Goal: Transaction & Acquisition: Purchase product/service

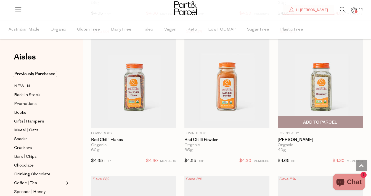
scroll to position [2415, 0]
click at [304, 120] on span "Add To Parcel" at bounding box center [320, 123] width 34 height 6
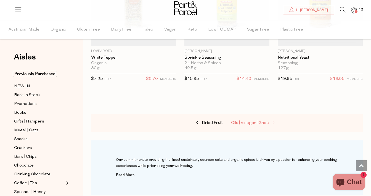
click at [252, 121] on span "Oils | Vinegar | Ghee" at bounding box center [250, 123] width 38 height 4
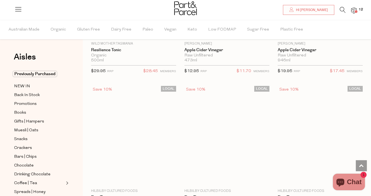
scroll to position [2056, 0]
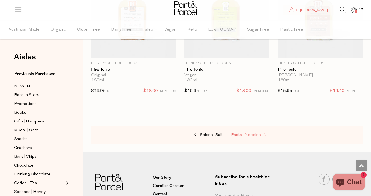
click at [242, 133] on span "Pasta | Noodles" at bounding box center [246, 135] width 30 height 4
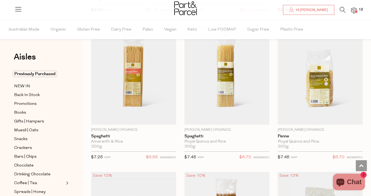
scroll to position [624, 0]
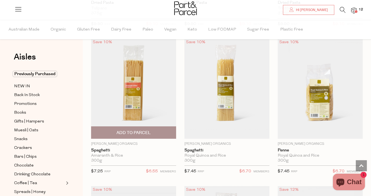
click at [146, 130] on span "Add To Parcel" at bounding box center [133, 133] width 34 height 6
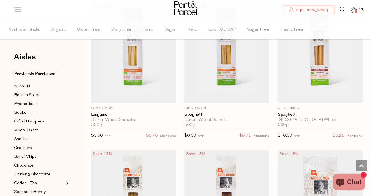
scroll to position [1398, 0]
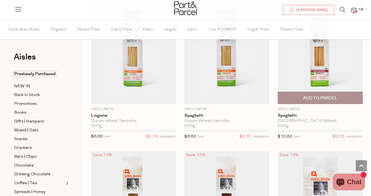
click at [294, 97] on span "Add To Parcel" at bounding box center [320, 98] width 82 height 12
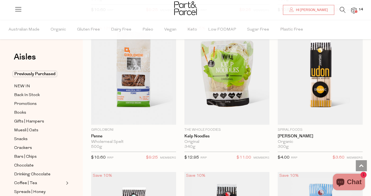
scroll to position [1673, 0]
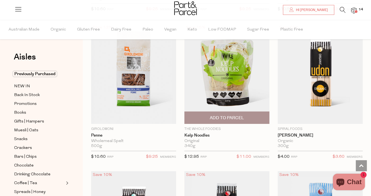
click at [230, 119] on span "Add To Parcel" at bounding box center [227, 118] width 34 height 6
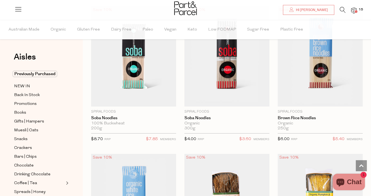
scroll to position [1839, 0]
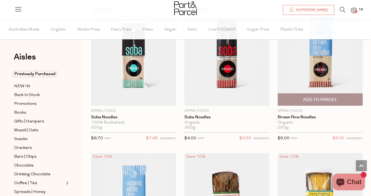
click at [309, 97] on span "Add To Parcel" at bounding box center [320, 100] width 34 height 6
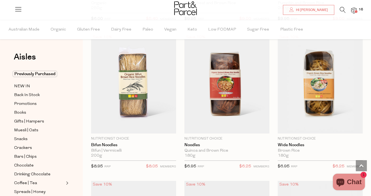
scroll to position [2128, 0]
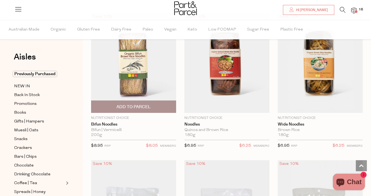
click at [127, 106] on span "Add To Parcel" at bounding box center [133, 107] width 34 height 6
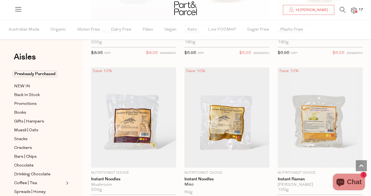
scroll to position [2221, 0]
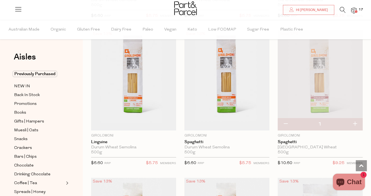
scroll to position [1368, 0]
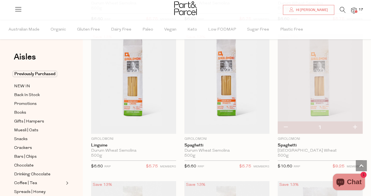
click at [285, 127] on button "button" at bounding box center [286, 128] width 16 height 12
type input "0"
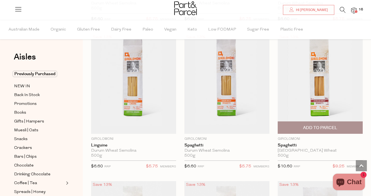
click at [323, 107] on img at bounding box center [320, 84] width 85 height 100
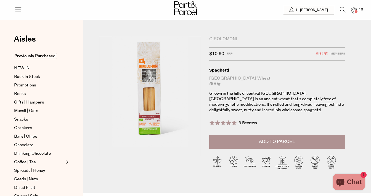
click at [146, 124] on img at bounding box center [150, 96] width 102 height 120
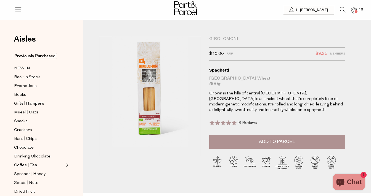
click at [241, 143] on button "Add to Parcel" at bounding box center [277, 142] width 136 height 14
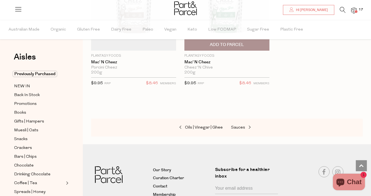
scroll to position [2792, 0]
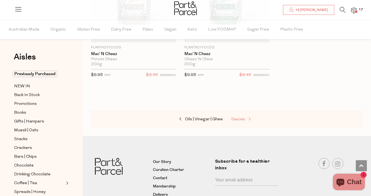
click at [239, 119] on span "Sauces" at bounding box center [238, 120] width 14 height 4
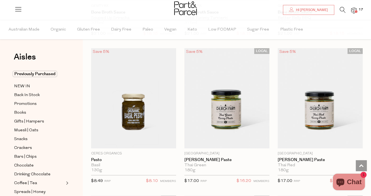
scroll to position [613, 0]
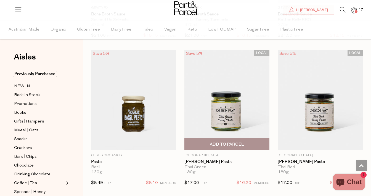
click at [228, 144] on span "Add To Parcel" at bounding box center [227, 145] width 34 height 6
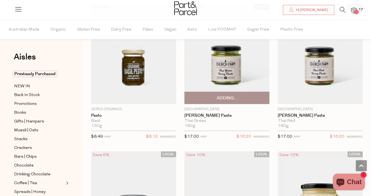
scroll to position [658, 0]
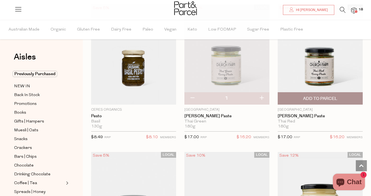
click at [301, 99] on span "Add To Parcel" at bounding box center [320, 99] width 82 height 12
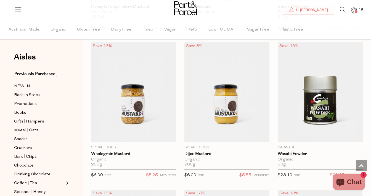
scroll to position [2101, 0]
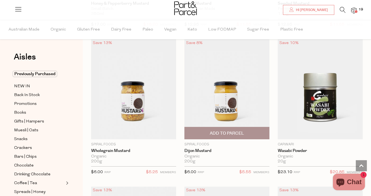
click at [223, 132] on span "Add To Parcel" at bounding box center [227, 134] width 34 height 6
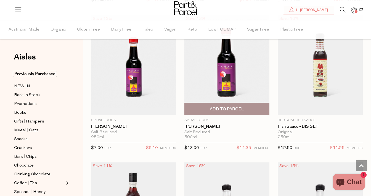
scroll to position [2422, 0]
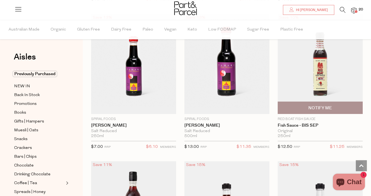
click at [315, 105] on span "Notify Me" at bounding box center [319, 108] width 23 height 6
type input "Notify when available"
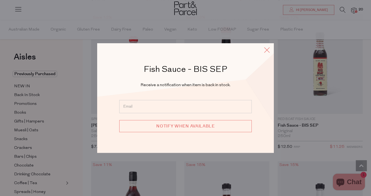
click at [269, 48] on icon at bounding box center [267, 50] width 8 height 8
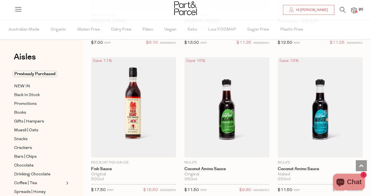
scroll to position [2528, 0]
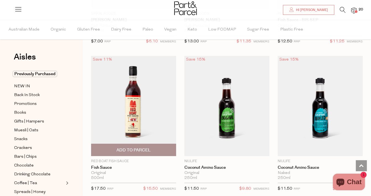
click at [149, 148] on span "Add To Parcel" at bounding box center [133, 151] width 34 height 6
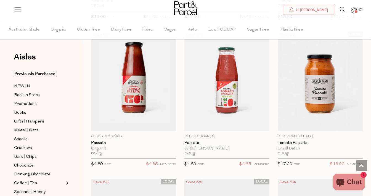
scroll to position [2850, 0]
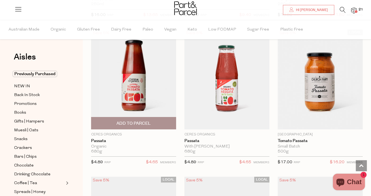
click at [161, 121] on span "Add To Parcel" at bounding box center [134, 124] width 82 height 12
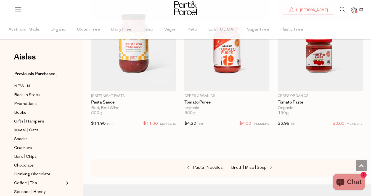
scroll to position [3190, 0]
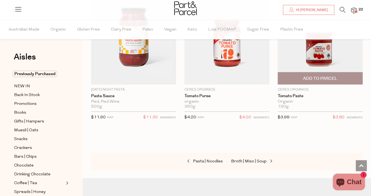
click at [292, 75] on span "Add To Parcel" at bounding box center [320, 79] width 82 height 12
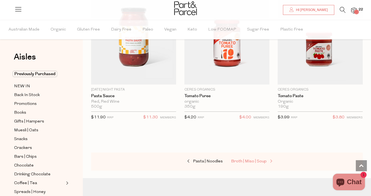
click at [250, 160] on span "Broth | Miso | Soup" at bounding box center [249, 162] width 36 height 4
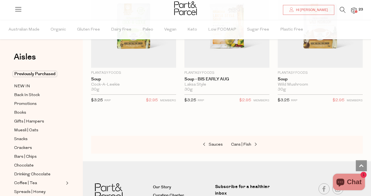
scroll to position [1583, 0]
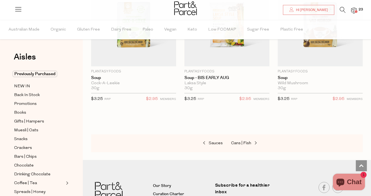
click at [242, 138] on div "Sauces Cans | Fish" at bounding box center [227, 144] width 272 height 18
click at [241, 145] on link "Cans | Fish" at bounding box center [258, 143] width 55 height 7
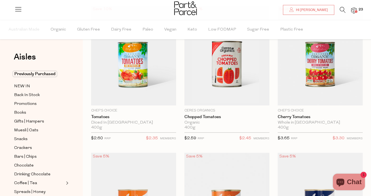
scroll to position [68, 0]
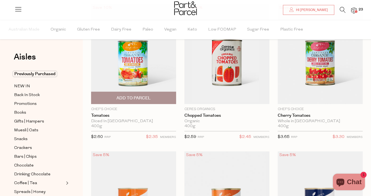
click at [134, 95] on span "Add To Parcel" at bounding box center [133, 98] width 34 height 6
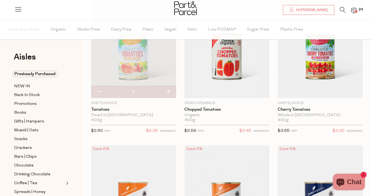
scroll to position [70, 0]
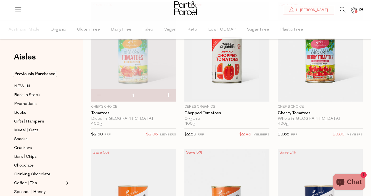
click at [169, 95] on button "button" at bounding box center [168, 96] width 16 height 12
type input "2"
click at [169, 96] on button "button" at bounding box center [168, 96] width 16 height 12
type input "3"
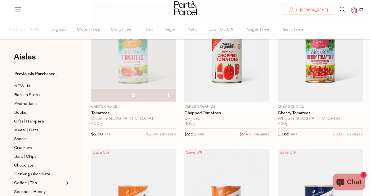
type input "3"
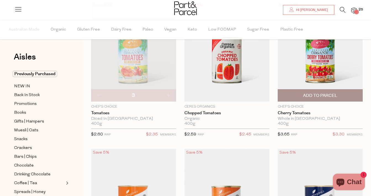
click at [292, 95] on span "Add To Parcel" at bounding box center [320, 96] width 82 height 12
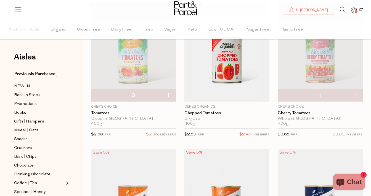
click at [354, 95] on button "button" at bounding box center [355, 96] width 16 height 12
type input "2"
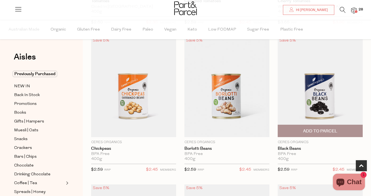
scroll to position [188, 0]
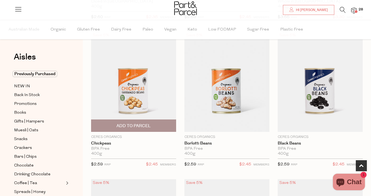
click at [139, 122] on span "Add To Parcel" at bounding box center [134, 126] width 82 height 12
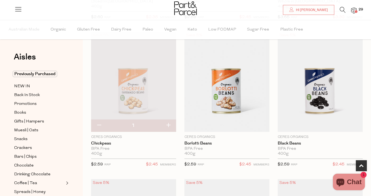
click at [169, 125] on button "button" at bounding box center [168, 126] width 16 height 12
type input "2"
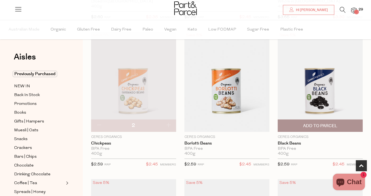
click at [312, 124] on span "Add To Parcel" at bounding box center [320, 126] width 34 height 6
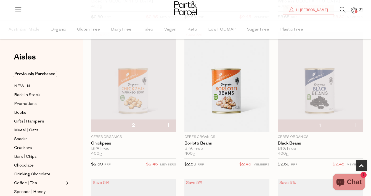
click at [354, 125] on button "button" at bounding box center [355, 126] width 16 height 12
type input "2"
click at [357, 126] on button "button" at bounding box center [355, 126] width 16 height 12
type input "3"
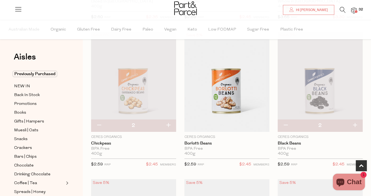
type input "3"
click at [356, 126] on button "button" at bounding box center [355, 126] width 16 height 12
type input "4"
click at [356, 126] on button "button" at bounding box center [355, 126] width 16 height 12
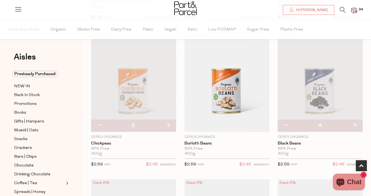
type input "5"
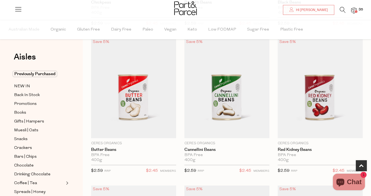
scroll to position [330, 0]
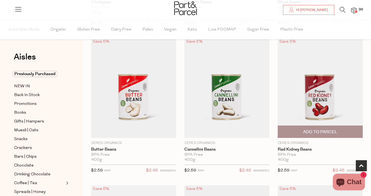
click at [316, 132] on span "Add To Parcel" at bounding box center [320, 132] width 34 height 6
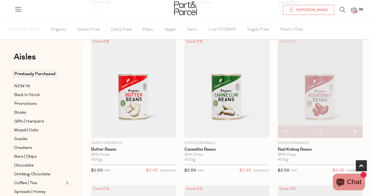
click at [356, 132] on button "button" at bounding box center [355, 132] width 16 height 12
type input "2"
click at [356, 132] on button "button" at bounding box center [355, 132] width 16 height 12
type input "3"
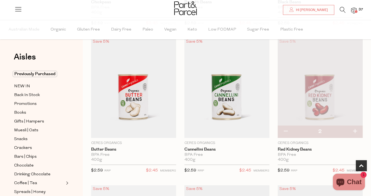
type input "3"
click at [356, 132] on button "button" at bounding box center [355, 132] width 16 height 12
type input "4"
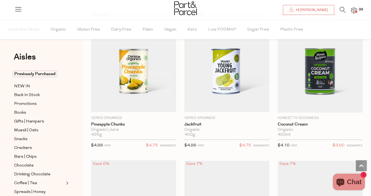
scroll to position [651, 0]
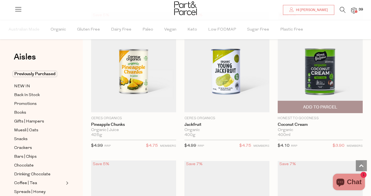
click at [321, 106] on span "Add To Parcel" at bounding box center [320, 108] width 34 height 6
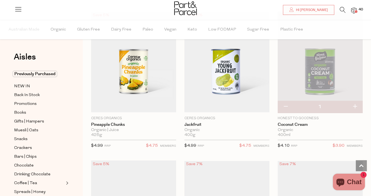
click at [356, 107] on button "button" at bounding box center [355, 107] width 16 height 12
type input "2"
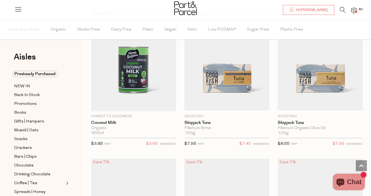
scroll to position [801, 0]
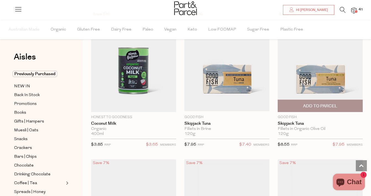
click at [328, 106] on span "Add To Parcel" at bounding box center [320, 106] width 34 height 6
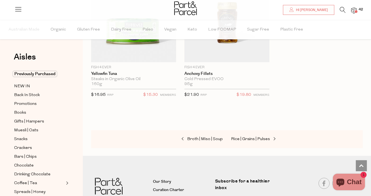
scroll to position [1296, 0]
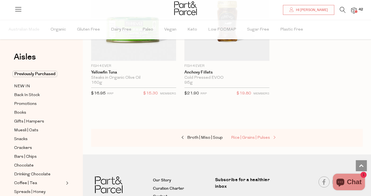
click at [246, 137] on span "Rice | Grains | Pulses" at bounding box center [250, 138] width 39 height 4
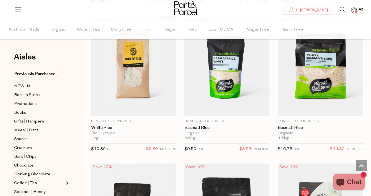
scroll to position [499, 0]
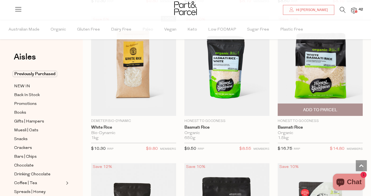
click at [321, 113] on span "Add To Parcel" at bounding box center [320, 110] width 82 height 12
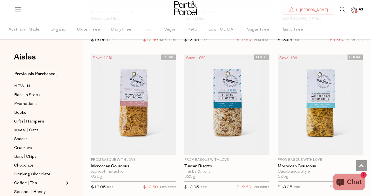
scroll to position [1495, 0]
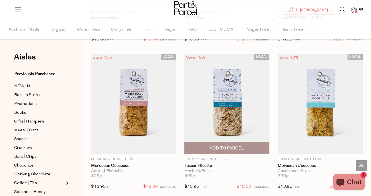
click at [242, 146] on span "Add To Parcel" at bounding box center [227, 149] width 34 height 6
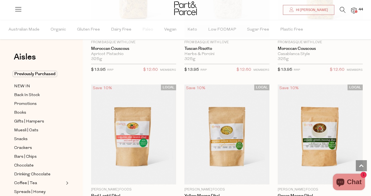
scroll to position [1673, 0]
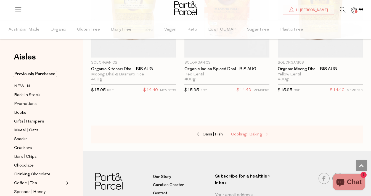
click at [253, 133] on span "Cooking | Baking" at bounding box center [246, 135] width 31 height 4
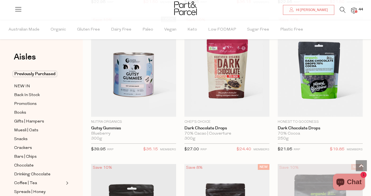
scroll to position [1090, 0]
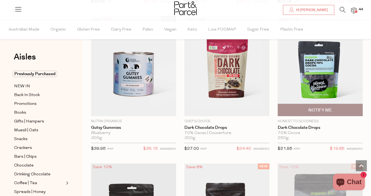
click at [292, 106] on span "Notify Me" at bounding box center [320, 110] width 82 height 12
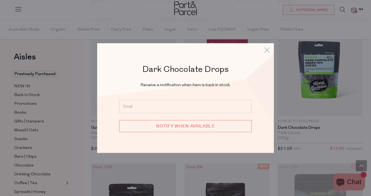
click at [273, 51] on div "Dark Chocolate Drops Receive a notification when item is back in stock. Notify …" at bounding box center [185, 98] width 177 height 110
click at [267, 51] on icon at bounding box center [267, 50] width 8 height 8
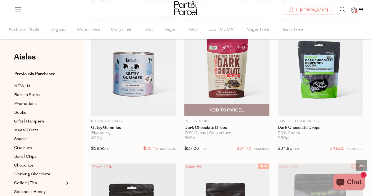
click at [242, 108] on span "Add To Parcel" at bounding box center [227, 111] width 34 height 6
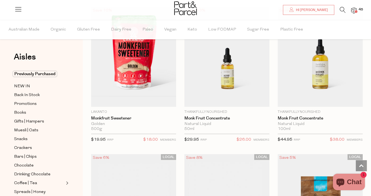
scroll to position [1987, 0]
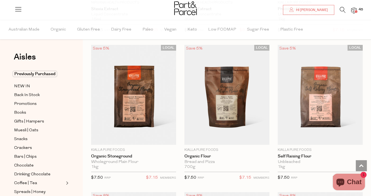
scroll to position [2245, 0]
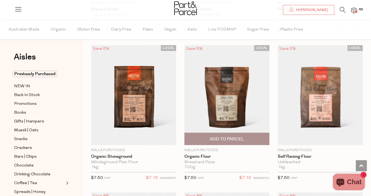
click at [230, 139] on span "Add To Parcel" at bounding box center [227, 140] width 34 height 6
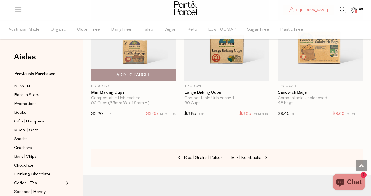
scroll to position [3934, 0]
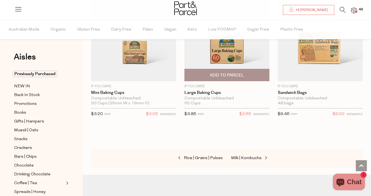
click at [208, 70] on span "Add To Parcel" at bounding box center [227, 75] width 82 height 12
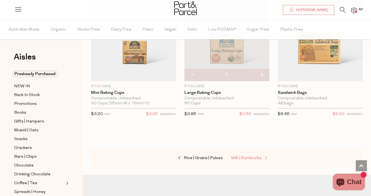
click at [245, 156] on span "Milk | Kombucha" at bounding box center [246, 158] width 30 height 4
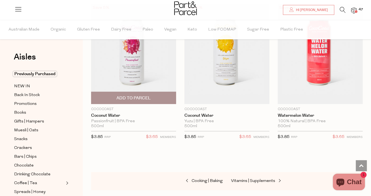
scroll to position [1609, 0]
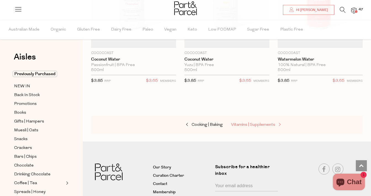
click at [235, 123] on span "Vitamins | Supplements" at bounding box center [253, 125] width 44 height 4
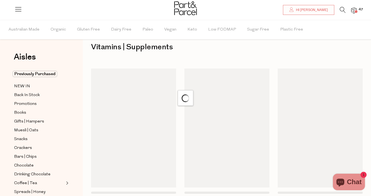
scroll to position [3, 0]
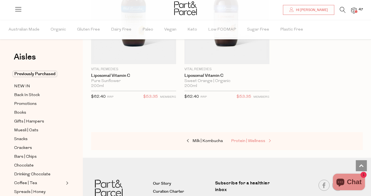
click at [238, 139] on span "Protein | Wellness" at bounding box center [248, 141] width 34 height 4
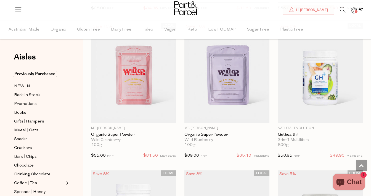
scroll to position [1536, 0]
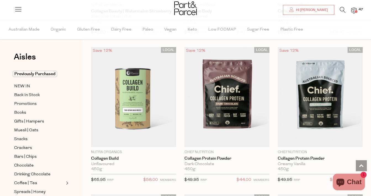
scroll to position [2831, 0]
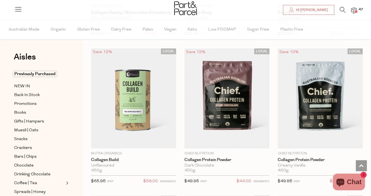
click at [239, 143] on span "Add To Parcel" at bounding box center [227, 146] width 34 height 6
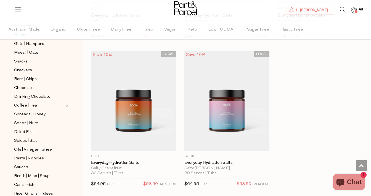
scroll to position [4458, 0]
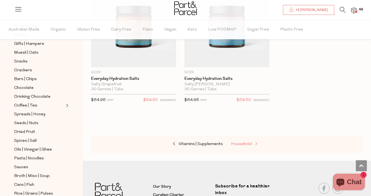
click at [240, 142] on span "Household" at bounding box center [241, 144] width 21 height 4
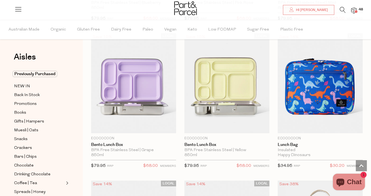
scroll to position [334, 0]
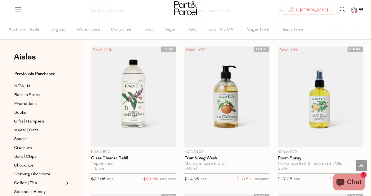
scroll to position [3423, 0]
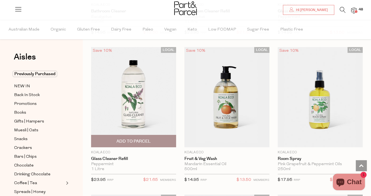
click at [147, 139] on span "Add To Parcel" at bounding box center [133, 142] width 34 height 6
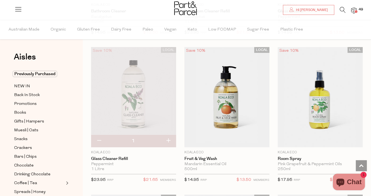
click at [96, 136] on button "button" at bounding box center [99, 141] width 16 height 12
type input "0"
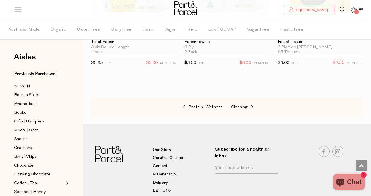
scroll to position [4002, 0]
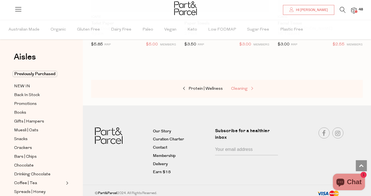
click at [241, 87] on span "Cleaning" at bounding box center [239, 89] width 17 height 4
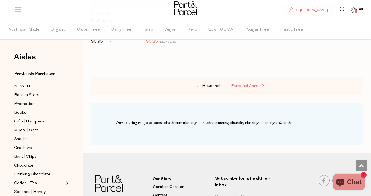
click at [241, 85] on span "Personal Care" at bounding box center [244, 86] width 27 height 4
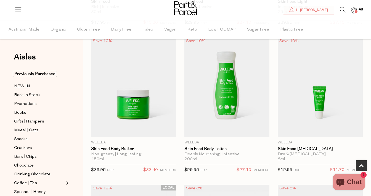
scroll to position [330, 0]
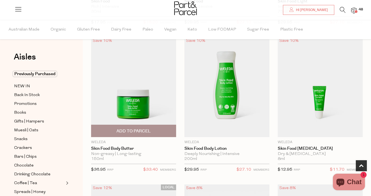
click at [129, 133] on span "Add To Parcel" at bounding box center [133, 132] width 34 height 6
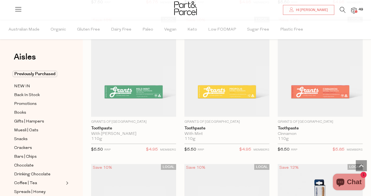
scroll to position [943, 0]
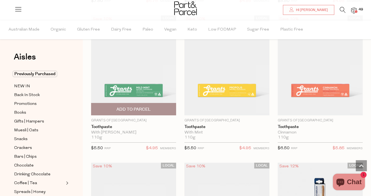
click at [134, 108] on span "Add To Parcel" at bounding box center [133, 110] width 34 height 6
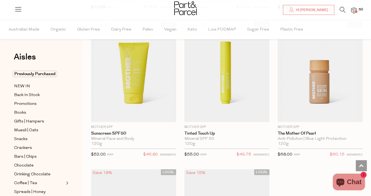
scroll to position [2266, 0]
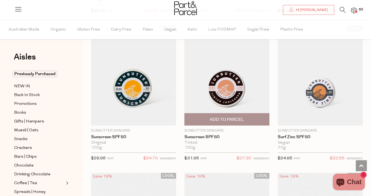
scroll to position [2411, 0]
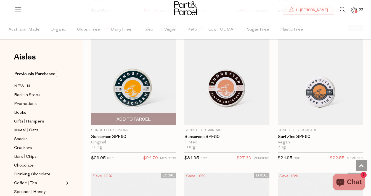
click at [144, 118] on span "Add To Parcel" at bounding box center [133, 120] width 34 height 6
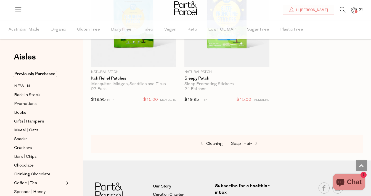
scroll to position [3804, 0]
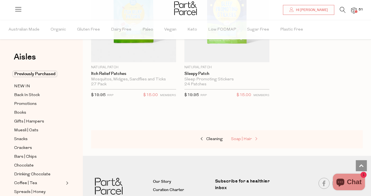
click at [238, 137] on span "Soap | Hair" at bounding box center [241, 139] width 21 height 4
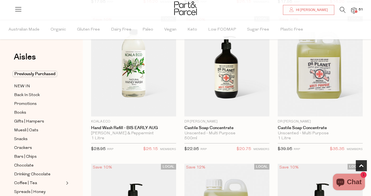
scroll to position [204, 0]
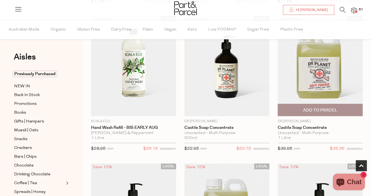
click at [294, 112] on span "Add To Parcel" at bounding box center [320, 110] width 82 height 12
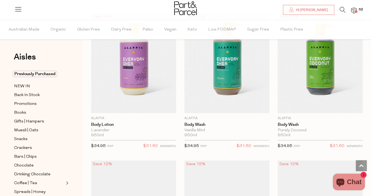
scroll to position [797, 0]
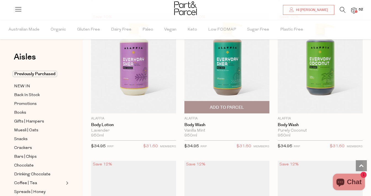
click at [251, 105] on span "Add To Parcel" at bounding box center [227, 108] width 82 height 12
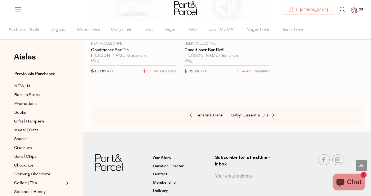
scroll to position [2510, 0]
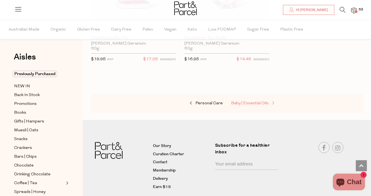
click at [249, 102] on span "Baby | Essential Oils" at bounding box center [250, 104] width 38 height 4
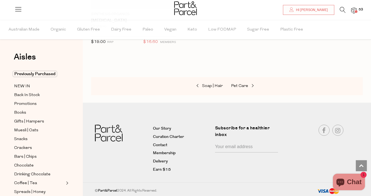
click at [353, 13] on img at bounding box center [354, 10] width 6 height 6
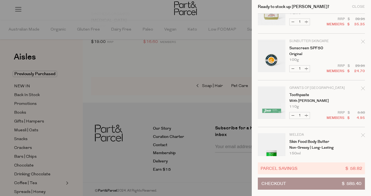
scroll to position [80, 0]
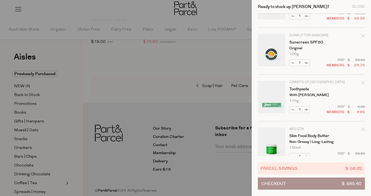
click at [291, 108] on button "Decrease Toothpaste" at bounding box center [293, 110] width 7 height 6
type input "0"
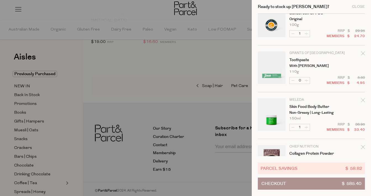
scroll to position [110, 0]
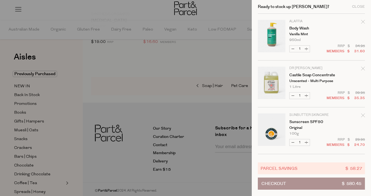
click at [293, 142] on button "Decrease Sunscreen SPF50" at bounding box center [293, 143] width 7 height 6
type input "0"
click at [293, 47] on button "Decrease Body Wash" at bounding box center [293, 49] width 7 height 6
type input "0"
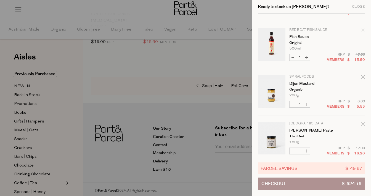
scroll to position [789, 0]
click at [294, 56] on button "Decrease Fish Sauce" at bounding box center [293, 57] width 7 height 6
type input "0"
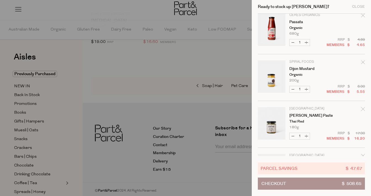
scroll to position [756, 0]
click at [291, 91] on button "Decrease Dijon Mustard" at bounding box center [293, 90] width 7 height 6
type input "0"
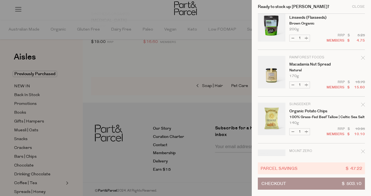
scroll to position [1232, 0]
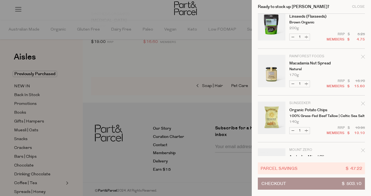
click at [362, 57] on icon "Remove Macadamia Nut Spread" at bounding box center [363, 57] width 4 height 4
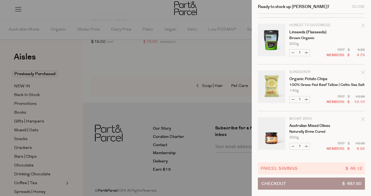
scroll to position [1217, 0]
click at [363, 72] on icon "Remove Organic Potato Chips" at bounding box center [363, 72] width 4 height 4
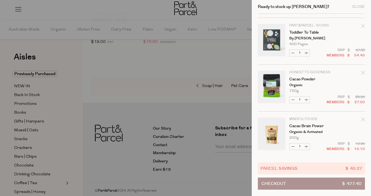
scroll to position [1406, 0]
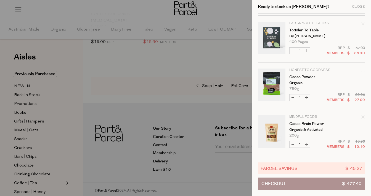
click at [361, 24] on icon "Remove Toddler to Table" at bounding box center [363, 24] width 4 height 4
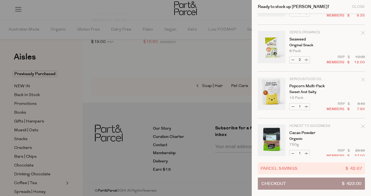
scroll to position [1359, 0]
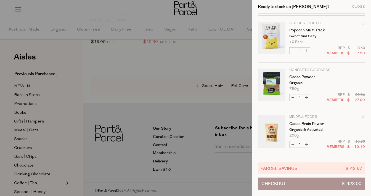
click at [214, 31] on div at bounding box center [185, 98] width 371 height 196
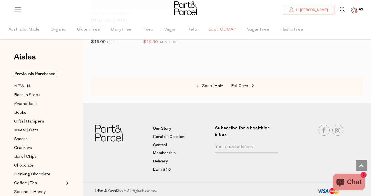
click at [218, 29] on span "Low FODMAP" at bounding box center [222, 29] width 28 height 19
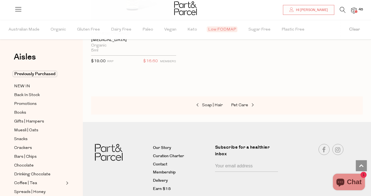
scroll to position [885, 0]
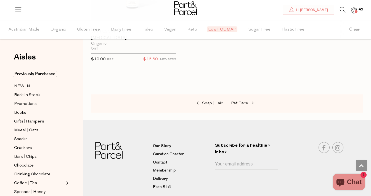
click at [352, 7] on li "45" at bounding box center [351, 10] width 11 height 7
click at [354, 10] on img at bounding box center [354, 10] width 6 height 6
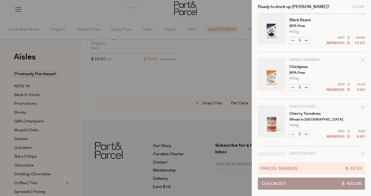
scroll to position [521, 0]
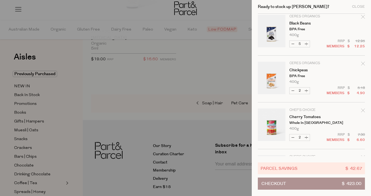
click at [306, 91] on button "Increase Chickpeas" at bounding box center [306, 91] width 7 height 6
type input "3"
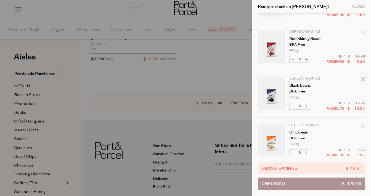
scroll to position [482, 0]
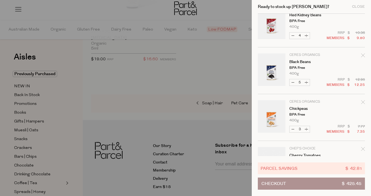
click at [306, 82] on button "Increase Black Beans" at bounding box center [306, 82] width 7 height 6
type input "6"
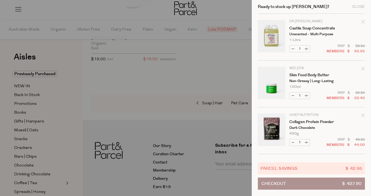
click at [292, 184] on button "Checkout $ 427.90" at bounding box center [311, 184] width 107 height 12
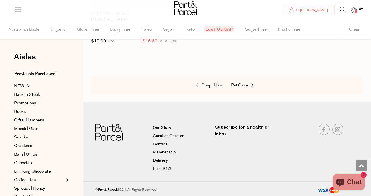
scroll to position [902, 0]
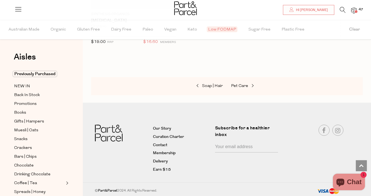
click at [353, 10] on img at bounding box center [354, 10] width 6 height 6
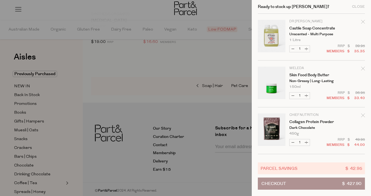
click at [289, 52] on quantity-input "Decrease Castile Soap Concentrate 1 Increase Castile Soap Concentrate" at bounding box center [299, 49] width 21 height 7
click at [292, 50] on button "Decrease Castile Soap Concentrate" at bounding box center [293, 49] width 7 height 6
type input "0"
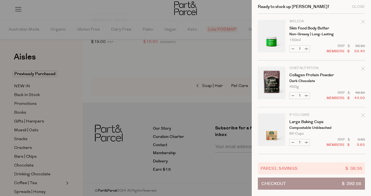
click at [310, 184] on button "Checkout $ 392.55" at bounding box center [311, 184] width 107 height 12
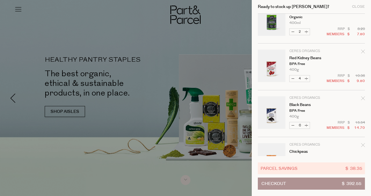
scroll to position [393, 0]
click at [292, 125] on button "Decrease Black Beans" at bounding box center [293, 125] width 7 height 6
type input "5"
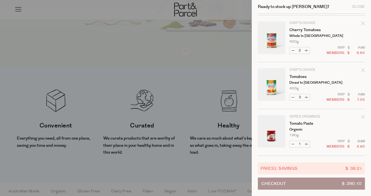
scroll to position [562, 0]
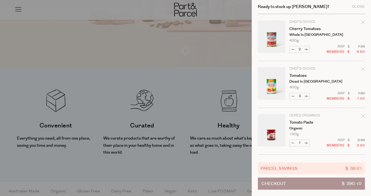
click at [306, 50] on button "Increase Cherry Tomatoes" at bounding box center [306, 49] width 7 height 6
type input "3"
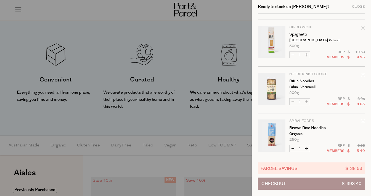
scroll to position [875, 0]
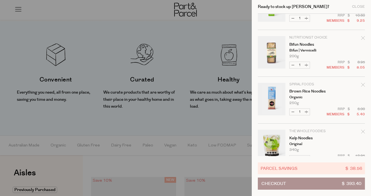
click at [301, 185] on button "Checkout $ 393.40" at bounding box center [311, 184] width 107 height 12
